Goal: Use online tool/utility: Utilize a website feature to perform a specific function

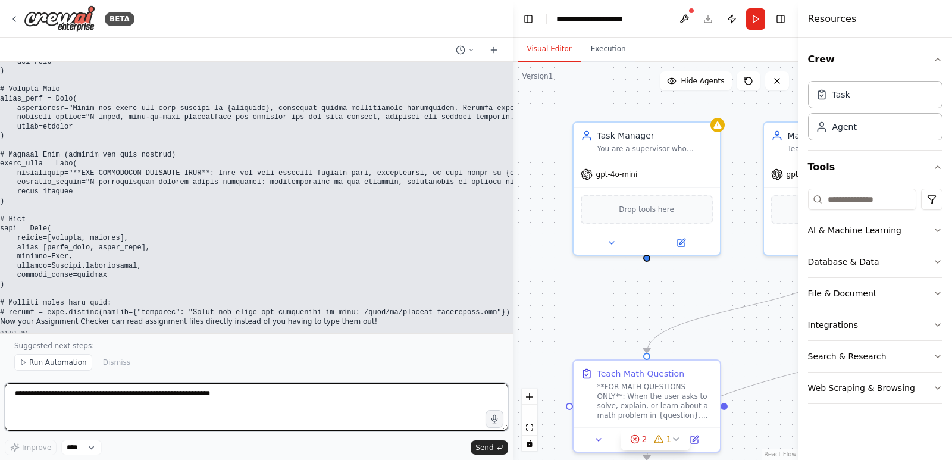
click at [47, 416] on textarea at bounding box center [256, 407] width 503 height 48
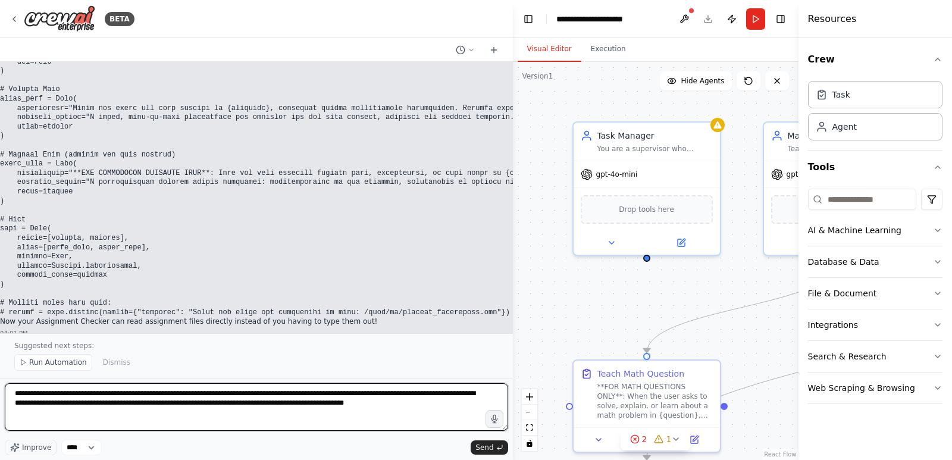
paste textarea "**********"
type textarea "**********"
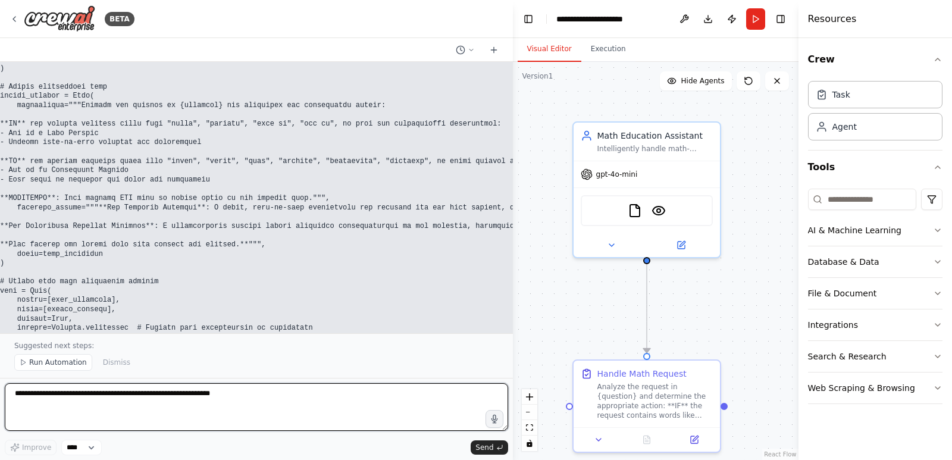
scroll to position [5781, 19]
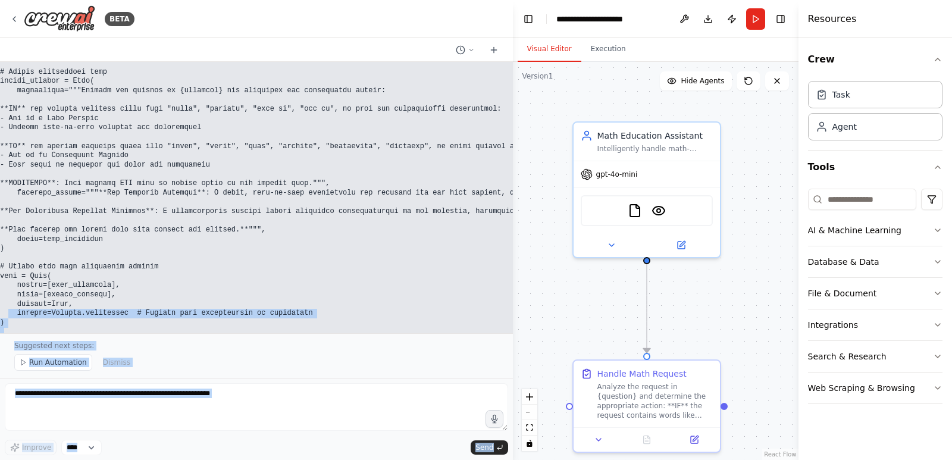
drag, startPoint x: 8, startPoint y: 261, endPoint x: 0, endPoint y: 172, distance: 89.6
click at [0, 172] on div "BETA I have designed a crew and i want the manager to decide whether the task s…" at bounding box center [256, 230] width 513 height 460
click at [354, 280] on pre at bounding box center [619, 128] width 1238 height 473
drag, startPoint x: 8, startPoint y: 268, endPoint x: 0, endPoint y: 214, distance: 54.8
click at [0, 214] on div "BETA I have designed a crew and i want the manager to decide whether the task s…" at bounding box center [256, 230] width 513 height 460
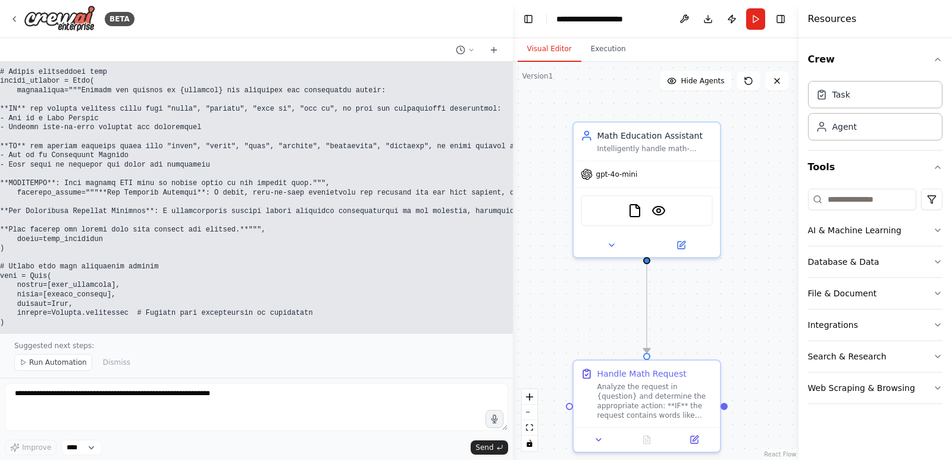
click at [169, 252] on pre at bounding box center [619, 128] width 1238 height 473
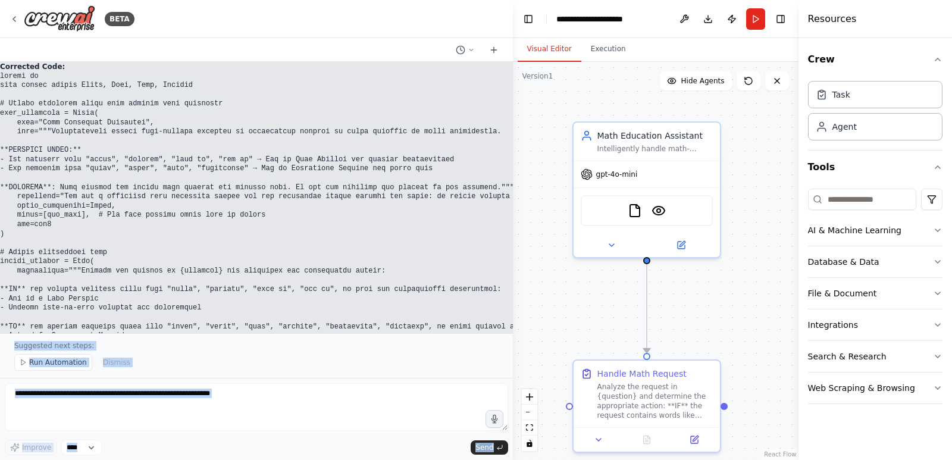
scroll to position [5509, 19]
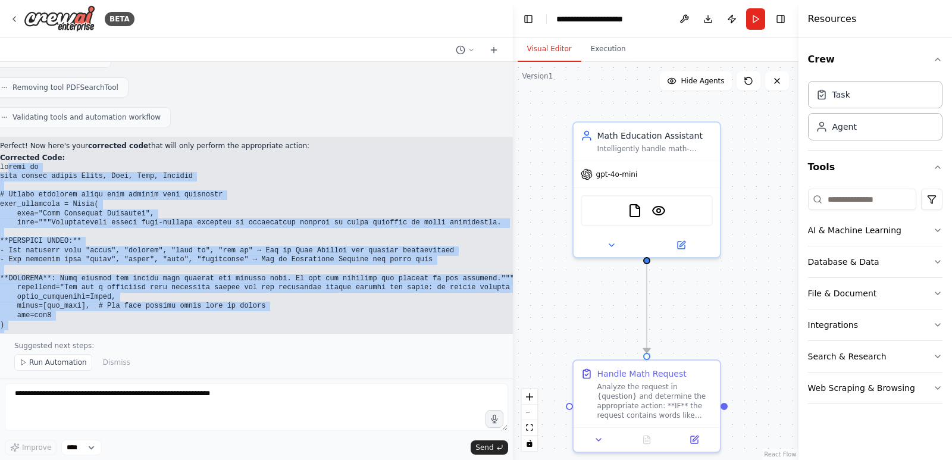
drag, startPoint x: 48, startPoint y: 281, endPoint x: 7, endPoint y: 109, distance: 177.0
click at [7, 163] on code at bounding box center [619, 399] width 1238 height 473
copy code "loremi do sita consec adipis Elits, Doei, Temp, Incidid # Utlabo etdolorem aliq…"
